Goal: Find specific page/section: Find specific page/section

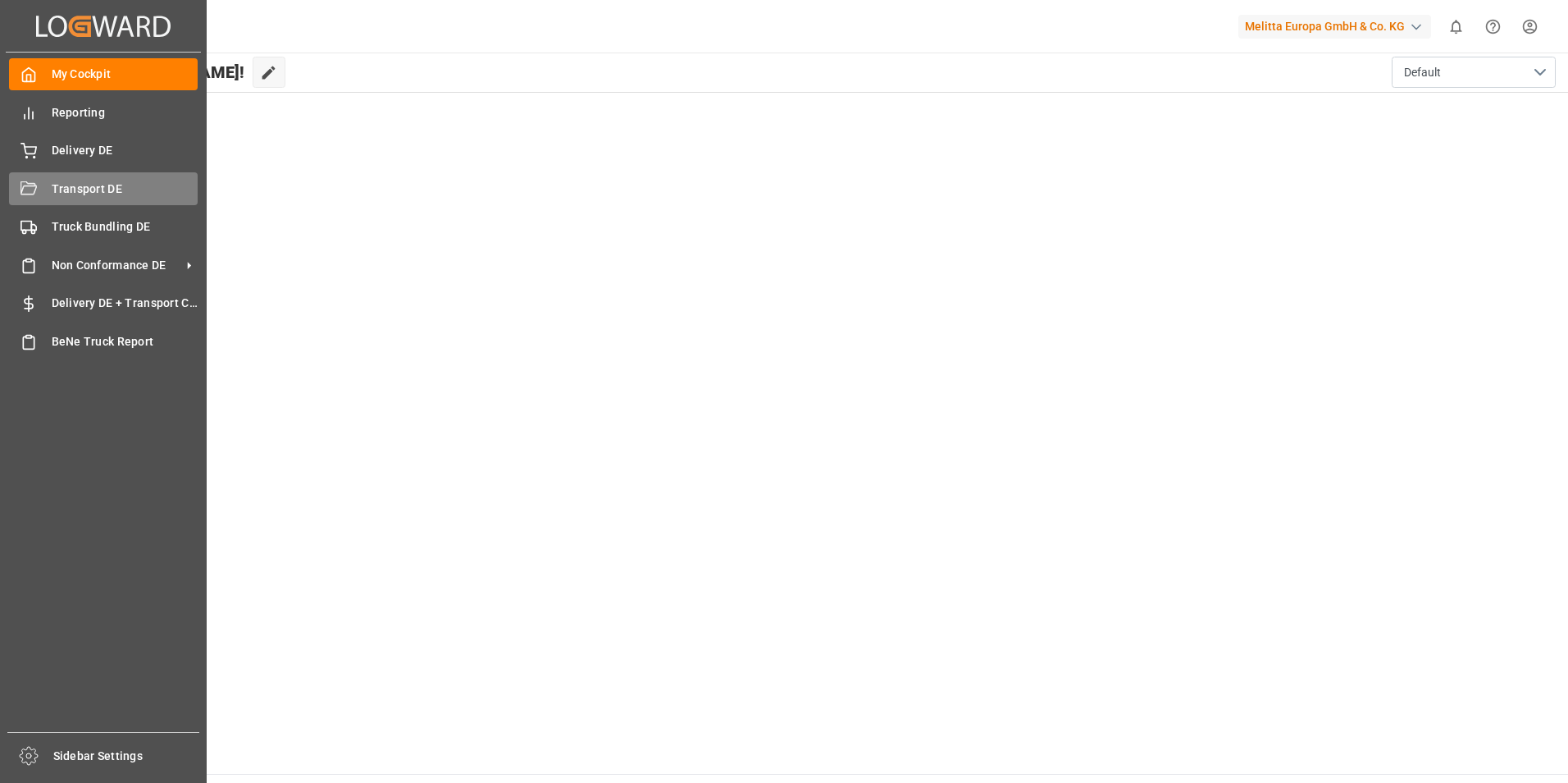
click at [73, 185] on span "Transport DE" at bounding box center [125, 189] width 146 height 17
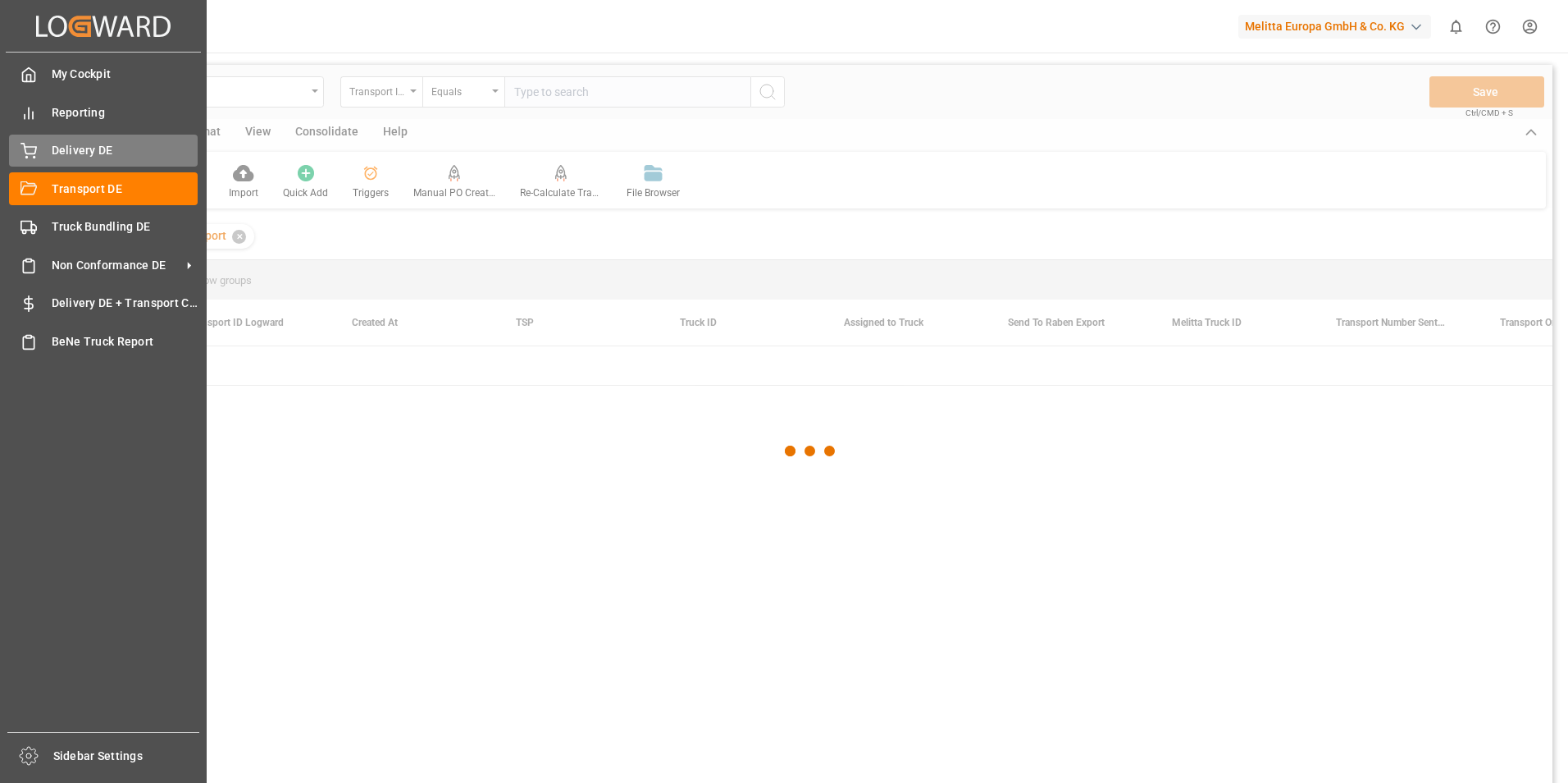
click at [52, 143] on span "Delivery DE" at bounding box center [125, 150] width 146 height 17
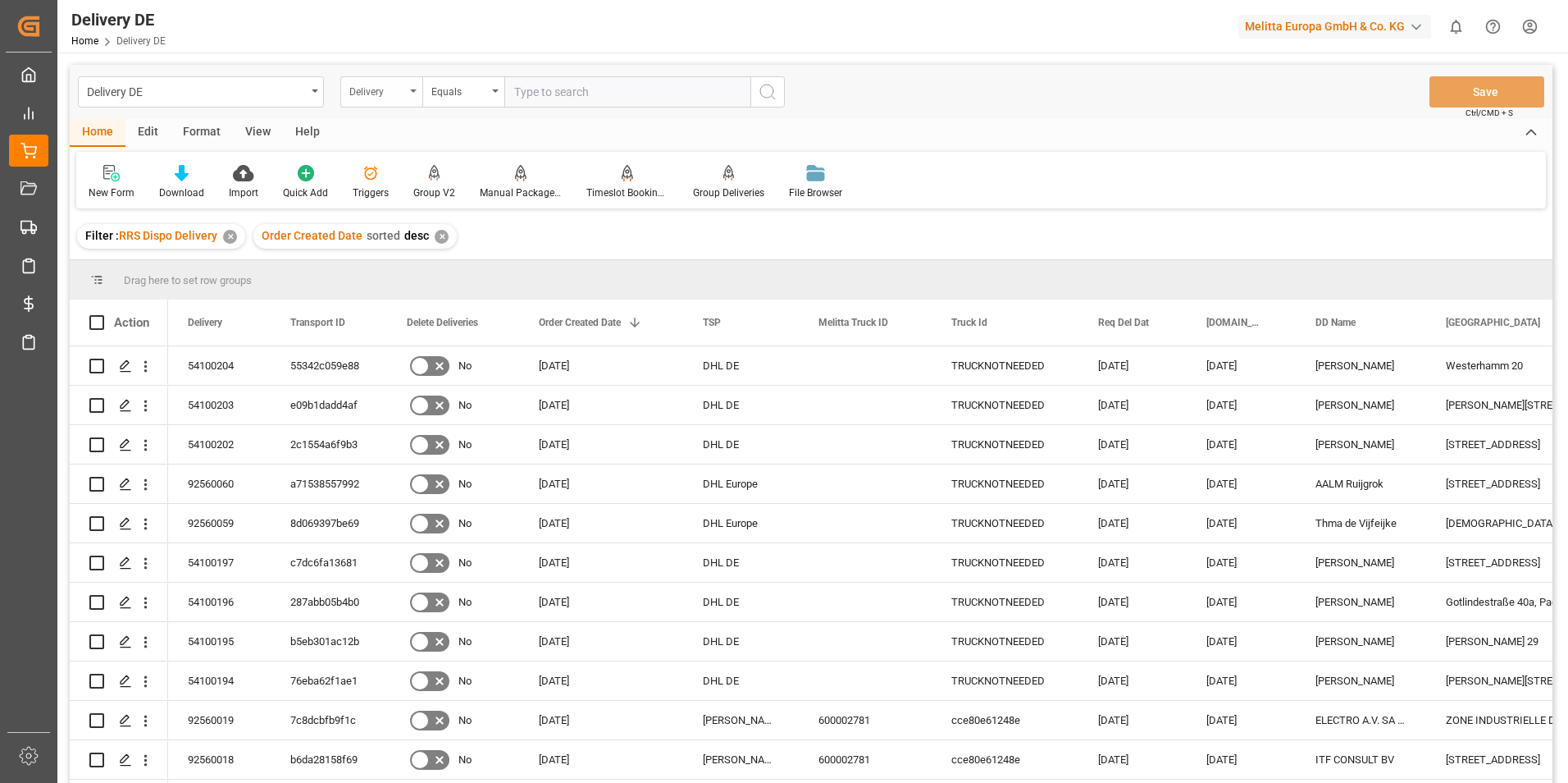
click at [401, 89] on div "Delivery" at bounding box center [377, 90] width 56 height 19
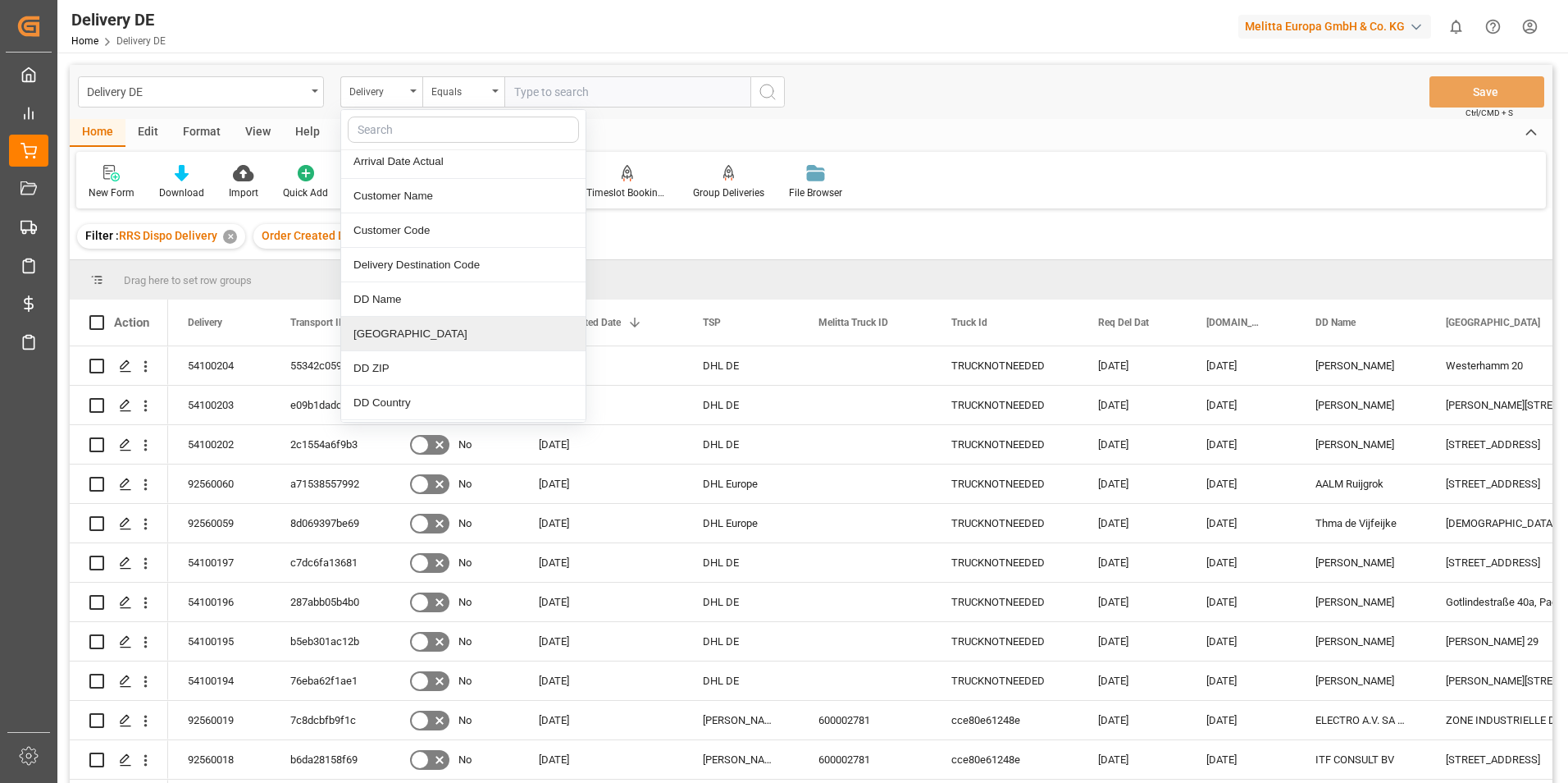
scroll to position [656, 0]
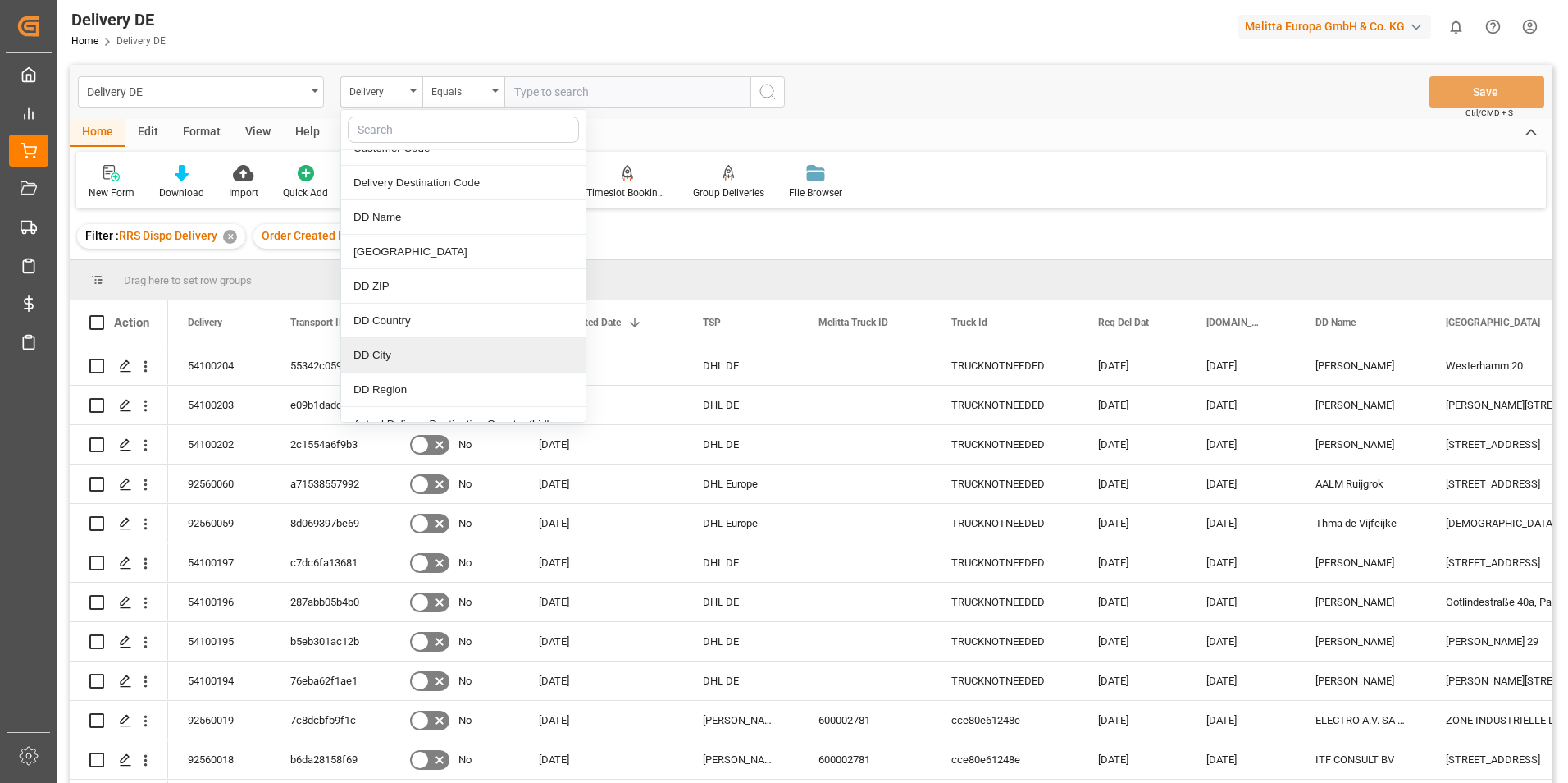
click at [414, 345] on div "DD City" at bounding box center [463, 355] width 245 height 34
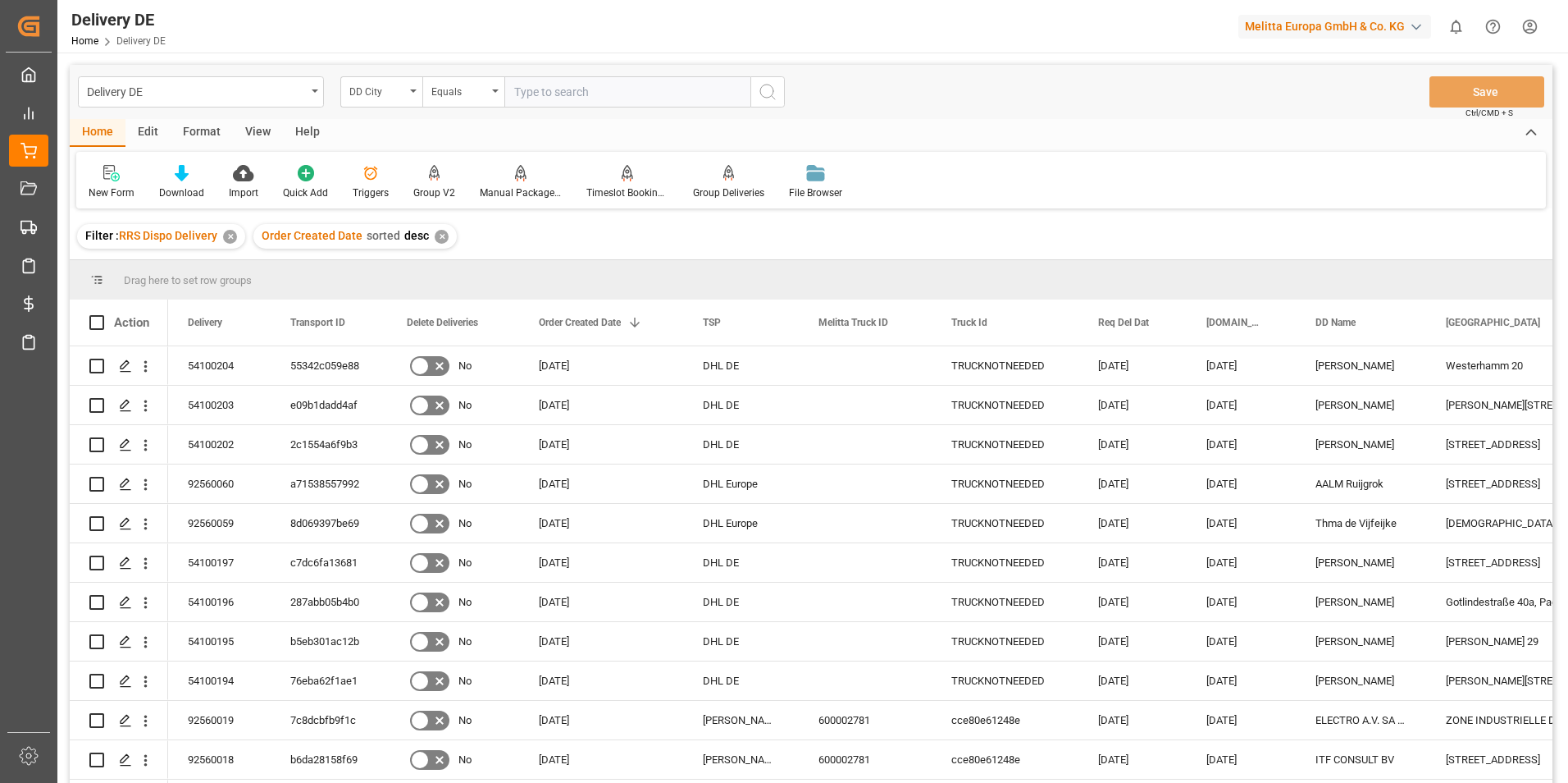
click at [622, 96] on input "text" at bounding box center [627, 92] width 247 height 31
type input "[GEOGRAPHIC_DATA]"
click at [776, 88] on icon "search button" at bounding box center [767, 92] width 20 height 20
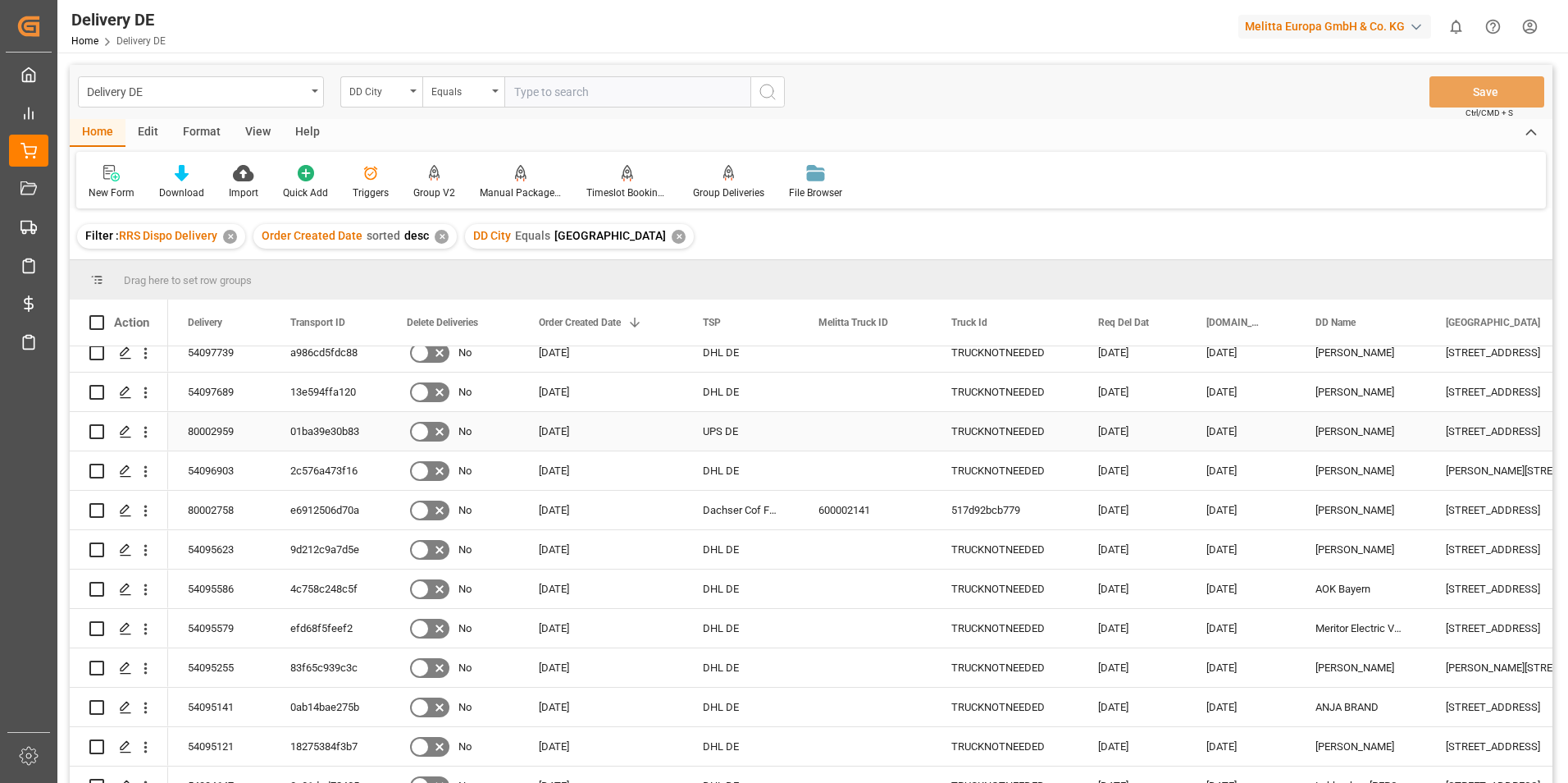
scroll to position [247, 0]
